Goal: Transaction & Acquisition: Purchase product/service

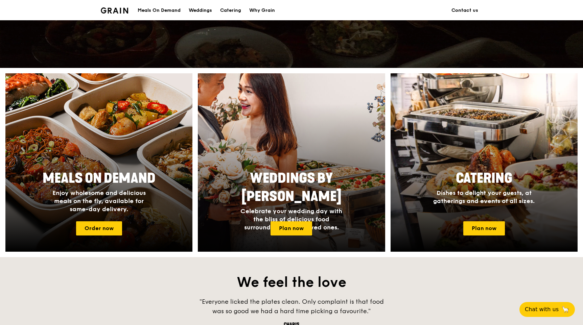
scroll to position [206, 0]
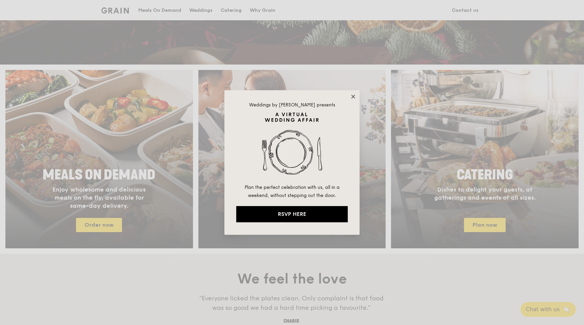
click at [354, 97] on icon at bounding box center [353, 97] width 4 height 4
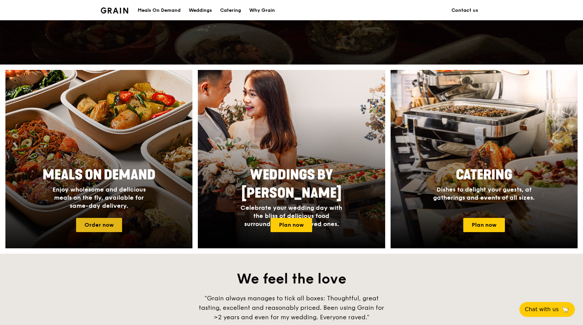
click at [111, 222] on link "Order now" at bounding box center [99, 225] width 46 height 14
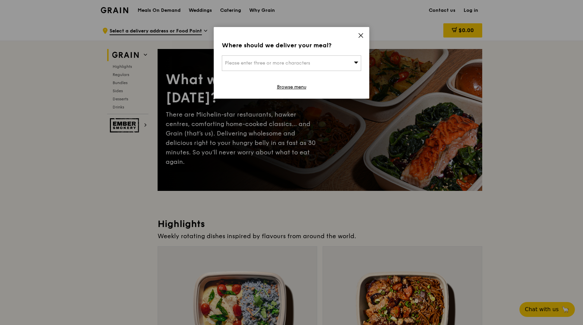
click at [348, 62] on div "Please enter three or more characters" at bounding box center [291, 63] width 139 height 16
type input "[PERSON_NAME]"
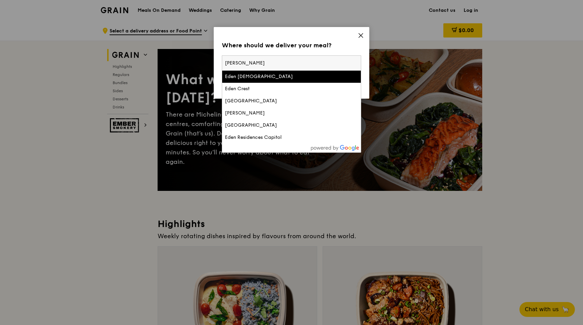
click at [363, 36] on icon at bounding box center [361, 35] width 6 height 6
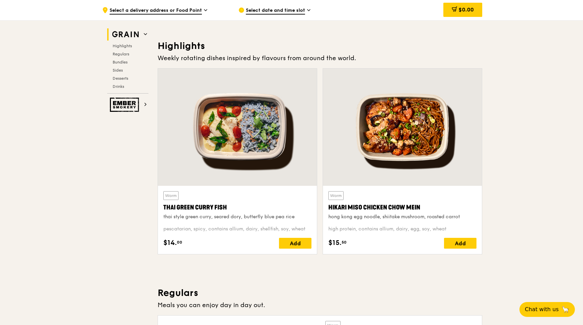
scroll to position [206, 0]
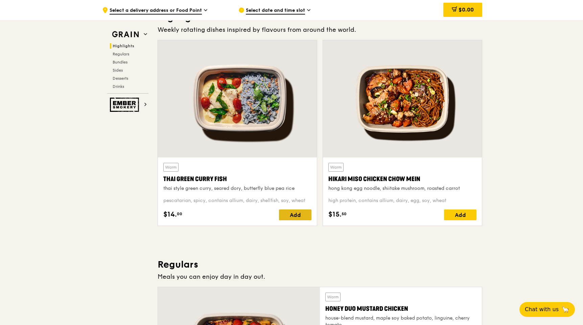
click at [299, 216] on div "Add" at bounding box center [295, 215] width 32 height 11
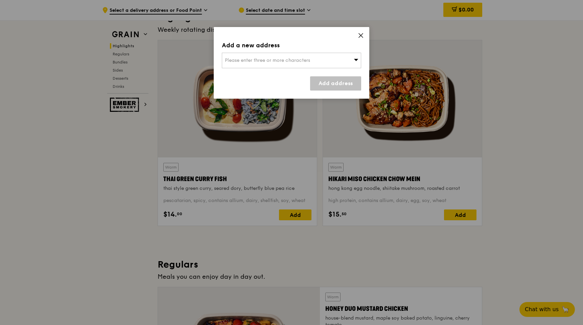
click at [299, 59] on span "Please enter three or more characters" at bounding box center [267, 60] width 85 height 6
click at [362, 35] on icon at bounding box center [361, 35] width 6 height 6
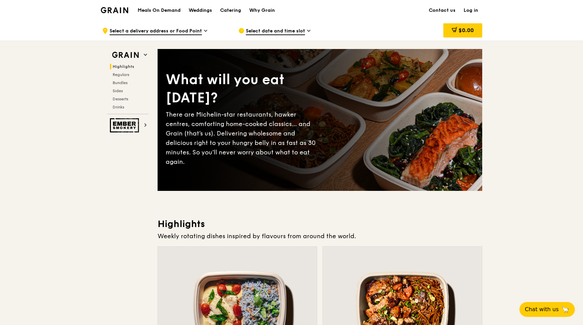
scroll to position [0, 0]
click at [275, 33] on span "Select date and time slot" at bounding box center [275, 31] width 59 height 7
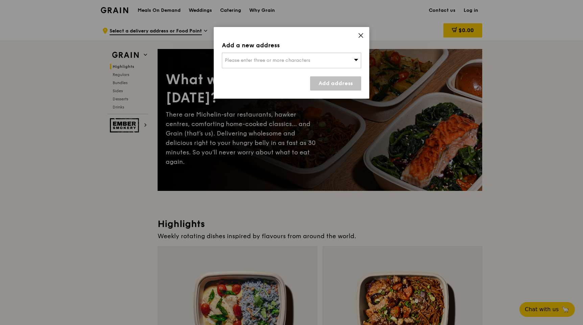
click at [362, 36] on icon at bounding box center [361, 35] width 6 height 6
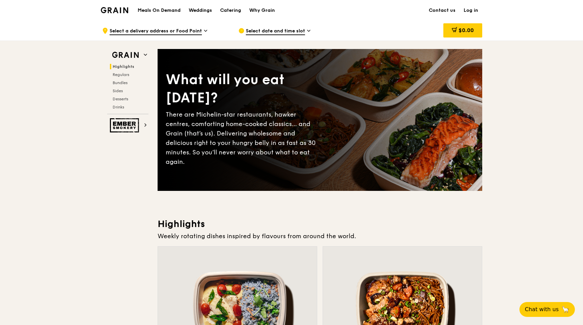
click at [470, 7] on link "Log in" at bounding box center [470, 10] width 23 height 20
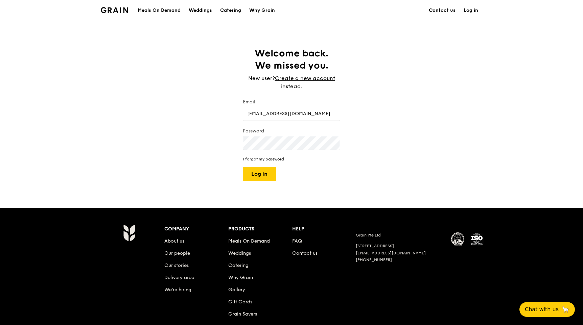
type input "[EMAIL_ADDRESS][DOMAIN_NAME]"
click at [259, 174] on button "Log in" at bounding box center [259, 174] width 33 height 14
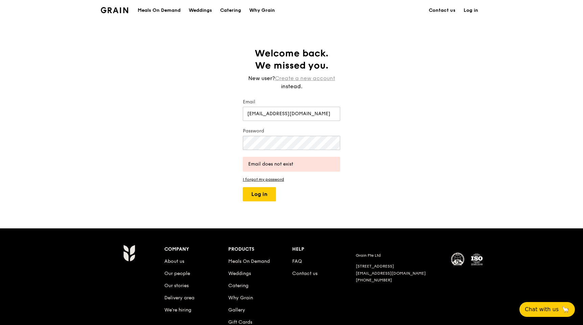
click at [281, 75] on link "Create a new account" at bounding box center [305, 78] width 60 height 8
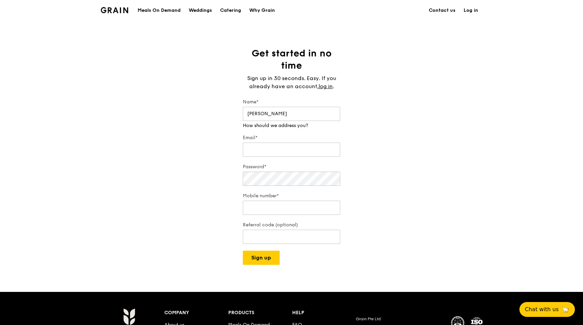
type input "[PERSON_NAME]"
click at [148, 9] on div "Meals On Demand" at bounding box center [159, 10] width 43 height 20
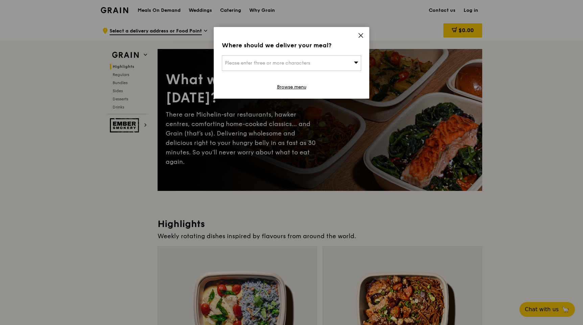
click at [359, 34] on icon at bounding box center [361, 35] width 4 height 4
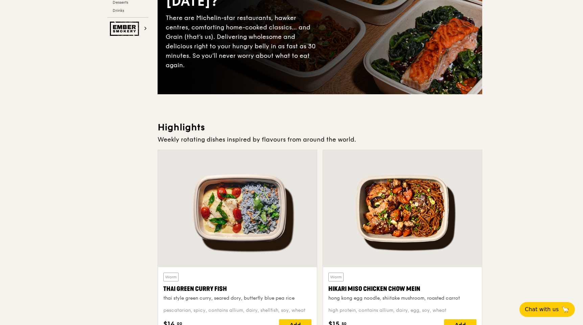
scroll to position [112, 0]
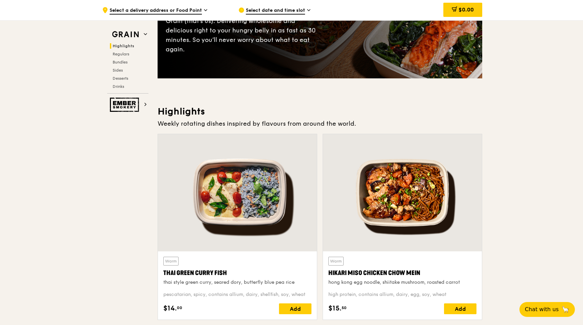
click at [233, 207] on div at bounding box center [237, 192] width 159 height 117
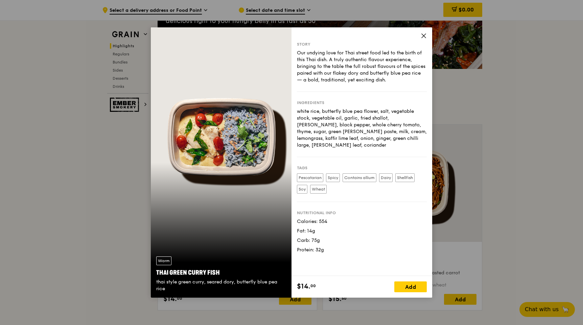
scroll to position [120, 0]
click at [361, 173] on label "Contains allium" at bounding box center [359, 177] width 34 height 9
click at [324, 185] on label "Wheat" at bounding box center [318, 189] width 17 height 9
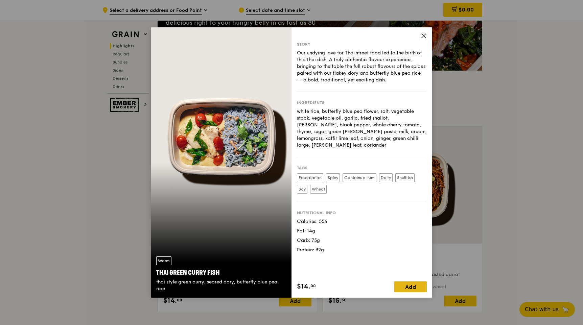
click at [416, 289] on div "Add" at bounding box center [410, 287] width 32 height 11
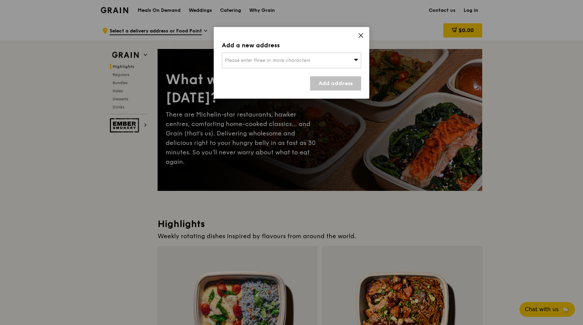
scroll to position [0, 0]
click at [308, 58] on span "Please enter three or more characters" at bounding box center [267, 60] width 85 height 6
type input "5"
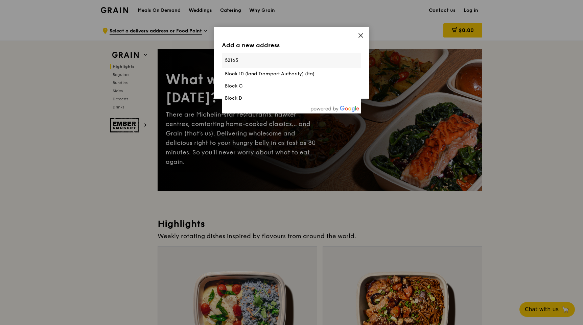
type input "521632"
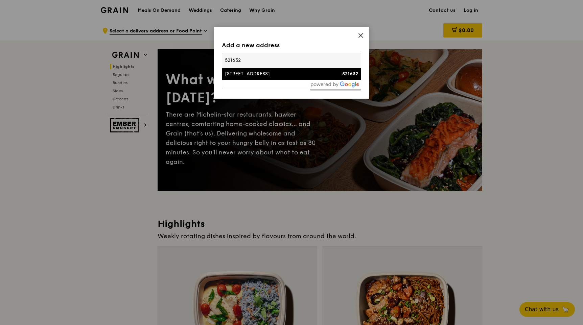
click at [281, 75] on div "[STREET_ADDRESS]" at bounding box center [275, 74] width 100 height 7
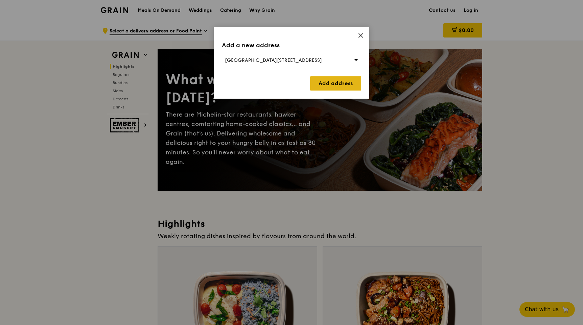
click at [329, 87] on link "Add address" at bounding box center [335, 83] width 51 height 14
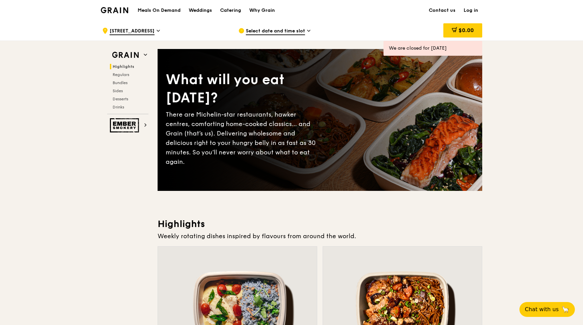
click at [280, 33] on span "Select date and time slot" at bounding box center [275, 31] width 59 height 7
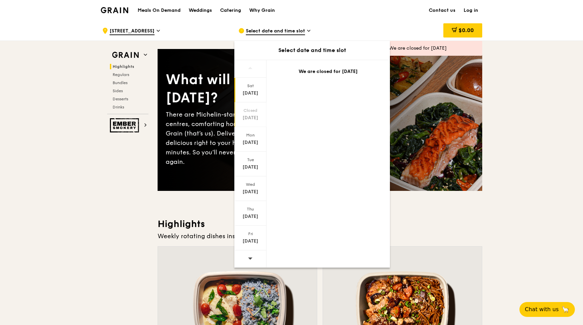
click at [248, 108] on div "Closed" at bounding box center [250, 110] width 30 height 5
